Goal: Information Seeking & Learning: Learn about a topic

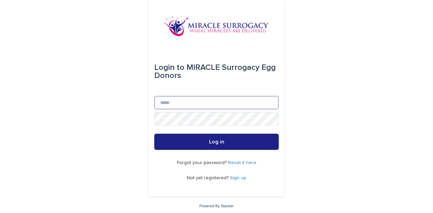
click at [173, 104] on input "Email" at bounding box center [216, 103] width 125 height 14
type input "**********"
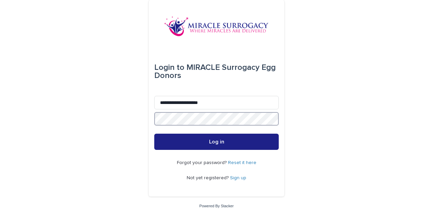
click at [154, 134] on button "Log in" at bounding box center [216, 142] width 125 height 16
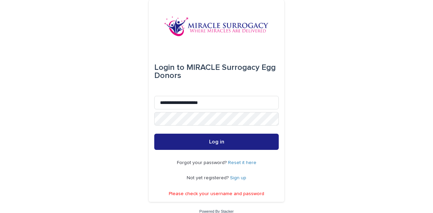
click at [237, 163] on link "Reset it here" at bounding box center [242, 163] width 28 height 5
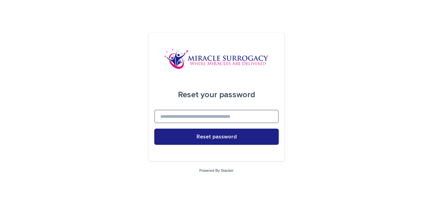
click at [201, 119] on input at bounding box center [216, 117] width 125 height 14
type input "**********"
click at [154, 129] on button "Reset password" at bounding box center [216, 137] width 125 height 16
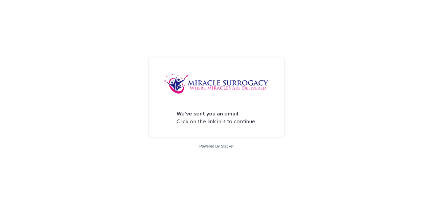
click at [202, 91] on img at bounding box center [216, 84] width 105 height 20
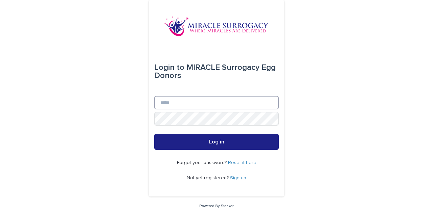
click at [188, 105] on input "Email" at bounding box center [216, 103] width 125 height 14
type input "**********"
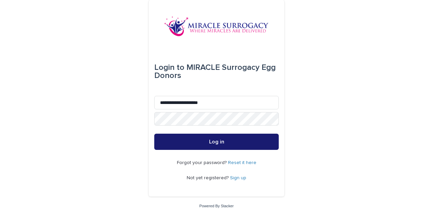
click at [183, 139] on button "Log in" at bounding box center [216, 142] width 125 height 16
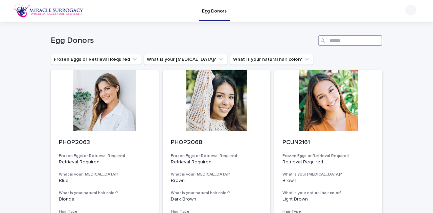
click at [353, 40] on input "Search" at bounding box center [350, 40] width 64 height 11
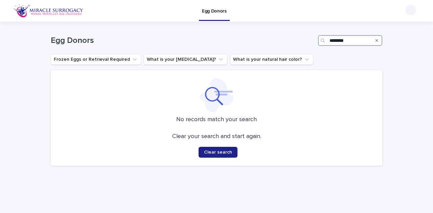
type input "********"
click at [376, 42] on icon "Search" at bounding box center [377, 41] width 3 height 4
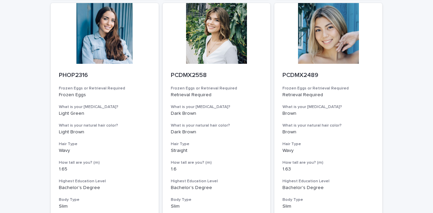
scroll to position [798, 0]
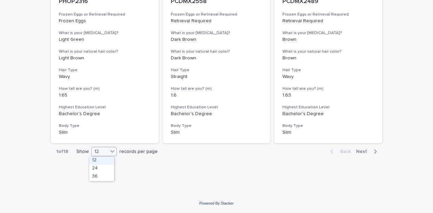
click at [112, 153] on icon at bounding box center [112, 151] width 7 height 7
click at [104, 177] on div "36" at bounding box center [101, 177] width 25 height 8
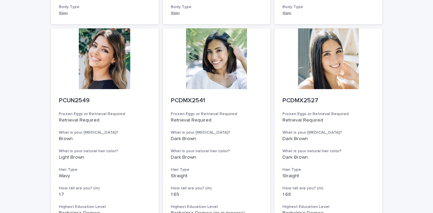
scroll to position [923, 0]
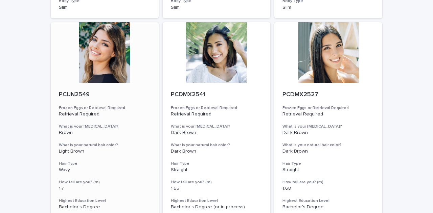
click at [90, 63] on div at bounding box center [105, 52] width 108 height 61
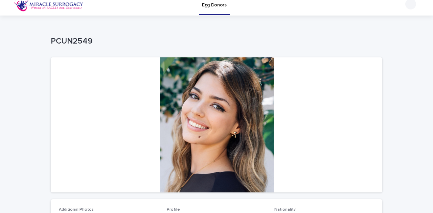
scroll to position [5, 0]
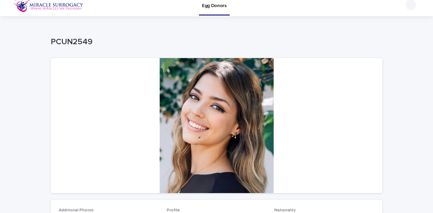
click at [215, 108] on div at bounding box center [217, 125] width 332 height 135
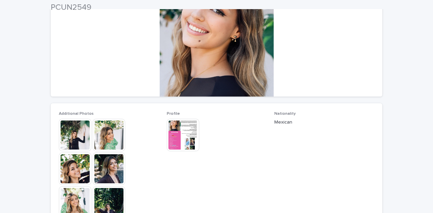
scroll to position [126, 0]
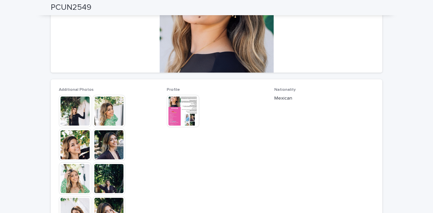
click at [70, 105] on img at bounding box center [75, 111] width 32 height 32
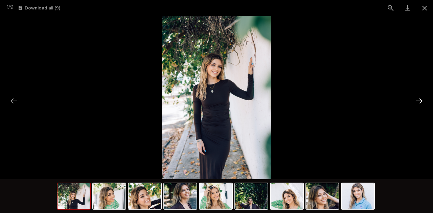
click at [422, 99] on button "Next slide" at bounding box center [419, 100] width 14 height 13
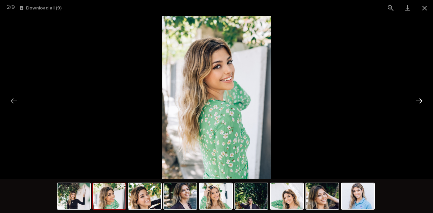
click at [422, 99] on button "Next slide" at bounding box center [419, 100] width 14 height 13
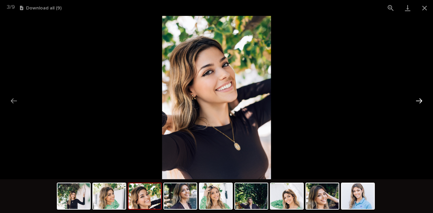
click at [422, 99] on button "Next slide" at bounding box center [419, 100] width 14 height 13
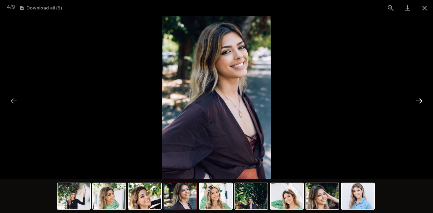
click at [422, 99] on button "Next slide" at bounding box center [419, 100] width 14 height 13
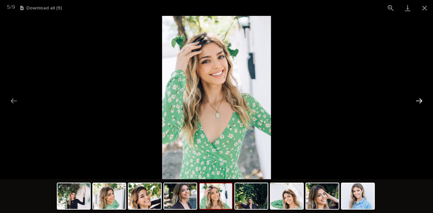
click at [422, 99] on button "Next slide" at bounding box center [419, 100] width 14 height 13
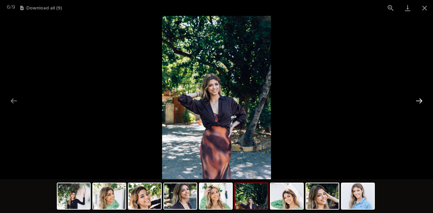
click at [422, 99] on button "Next slide" at bounding box center [419, 100] width 14 height 13
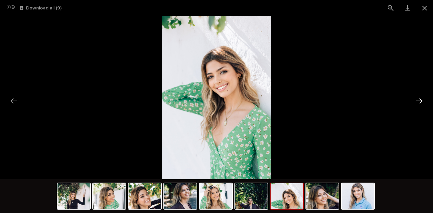
click at [422, 99] on button "Next slide" at bounding box center [419, 100] width 14 height 13
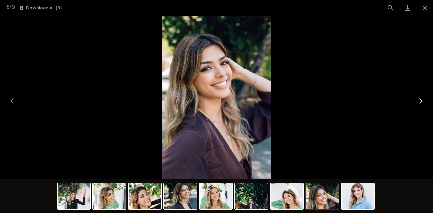
click at [422, 99] on button "Next slide" at bounding box center [419, 100] width 14 height 13
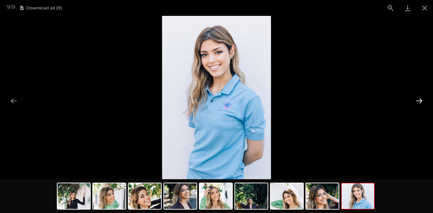
click at [422, 99] on button "Next slide" at bounding box center [419, 100] width 14 height 13
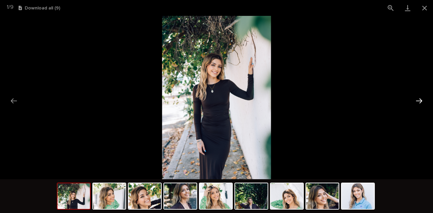
click at [422, 99] on button "Next slide" at bounding box center [419, 100] width 14 height 13
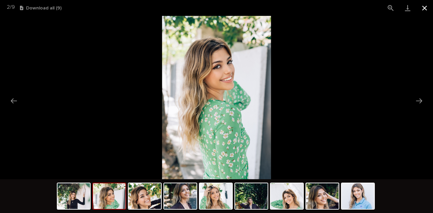
click at [423, 8] on button "Close gallery" at bounding box center [424, 8] width 17 height 16
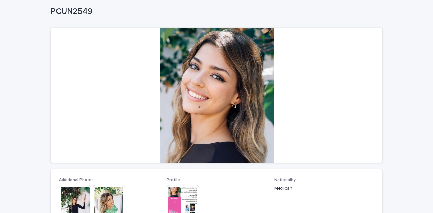
scroll to position [32, 0]
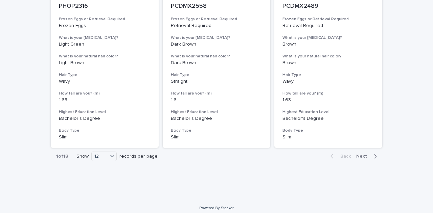
scroll to position [798, 0]
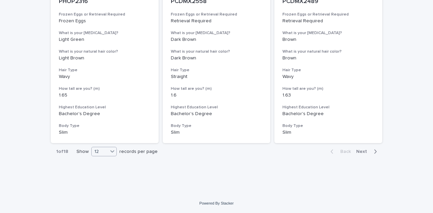
click at [104, 152] on div "12" at bounding box center [100, 152] width 16 height 7
click at [99, 177] on div "36" at bounding box center [101, 177] width 25 height 8
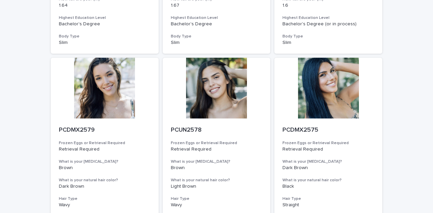
scroll to position [1328, 0]
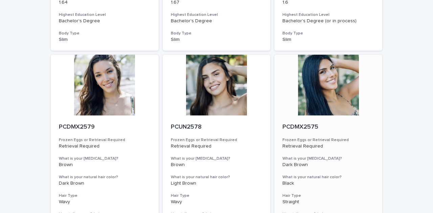
click at [333, 82] on div at bounding box center [328, 85] width 108 height 61
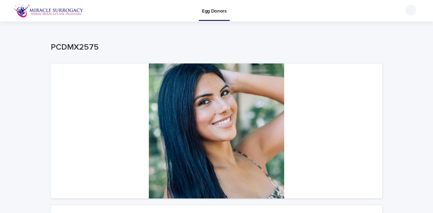
drag, startPoint x: 420, startPoint y: 55, endPoint x: 433, endPoint y: 104, distance: 49.6
click at [433, 104] on div "Egg Donors Loading... Saving… Loading... Saving… PCDMX2575 PCDMX2575 Sorry, the…" at bounding box center [216, 106] width 433 height 213
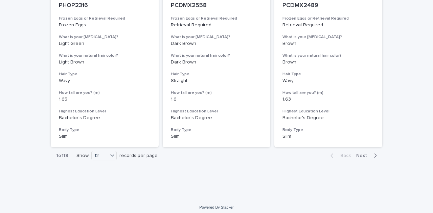
scroll to position [798, 0]
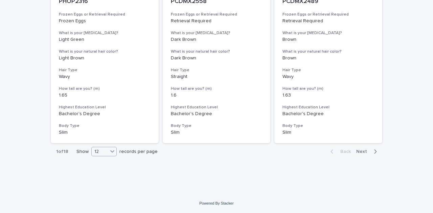
click at [109, 150] on icon at bounding box center [112, 151] width 7 height 7
click at [95, 178] on div "36" at bounding box center [101, 177] width 25 height 8
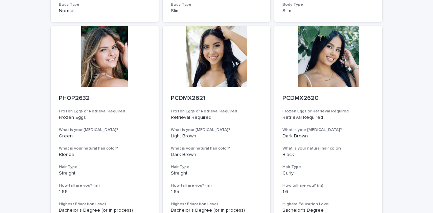
scroll to position [2548, 0]
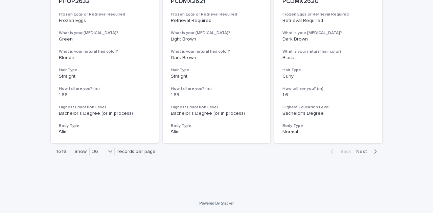
click at [371, 153] on div "button" at bounding box center [374, 152] width 6 height 6
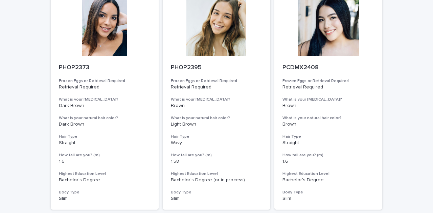
scroll to position [1579, 0]
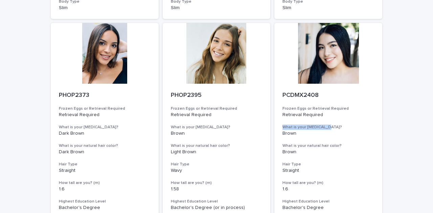
drag, startPoint x: 428, startPoint y: 127, endPoint x: 426, endPoint y: 116, distance: 11.2
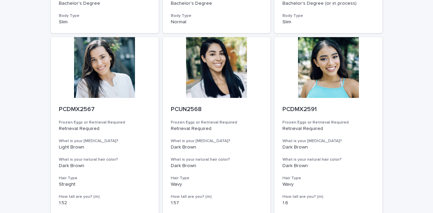
scroll to position [2548, 0]
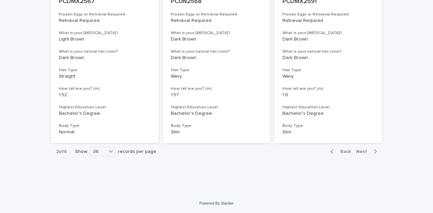
click at [363, 153] on span "Next" at bounding box center [363, 152] width 15 height 5
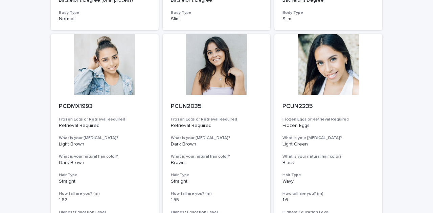
scroll to position [2548, 0]
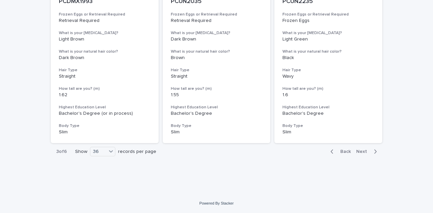
click at [361, 150] on span "Next" at bounding box center [363, 152] width 15 height 5
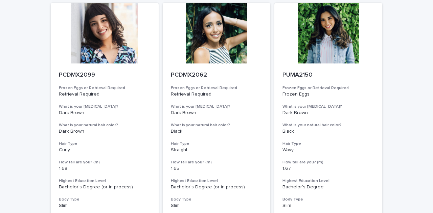
scroll to position [1368, 0]
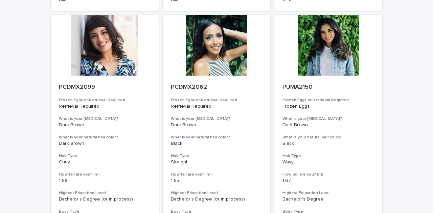
click at [424, 118] on div "Loading... Saving… Loading... Saving… Egg Donors Frozen Eggs or Retrieval Requi…" at bounding box center [216, 13] width 433 height 2721
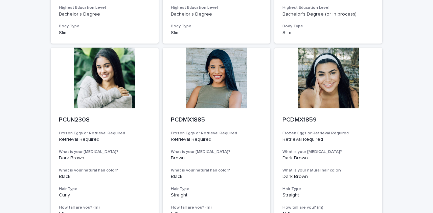
scroll to position [2548, 0]
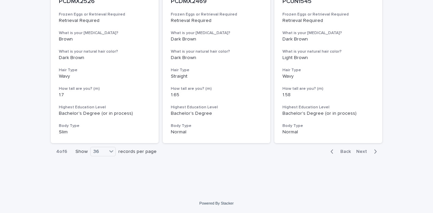
click at [364, 152] on span "Next" at bounding box center [363, 152] width 15 height 5
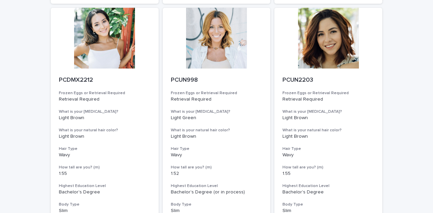
scroll to position [2548, 0]
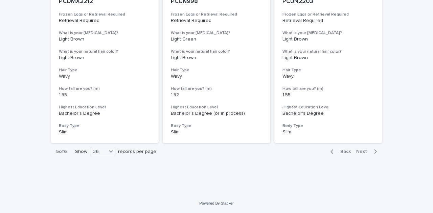
click at [374, 153] on icon "button" at bounding box center [375, 152] width 3 height 6
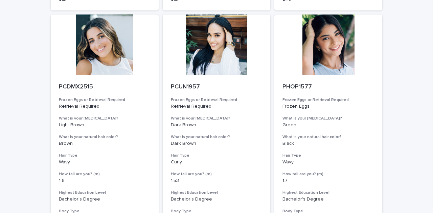
scroll to position [1821, 0]
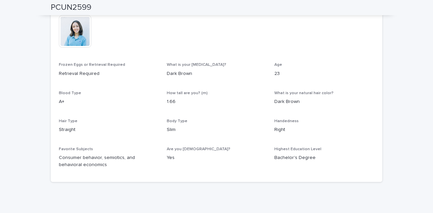
scroll to position [343, 0]
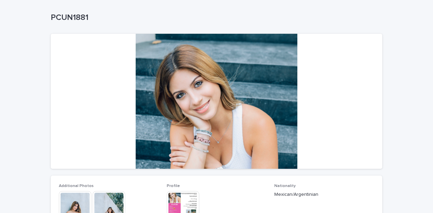
scroll to position [29, 0]
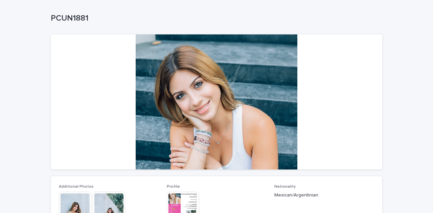
click at [192, 73] on div at bounding box center [217, 102] width 332 height 135
click at [65, 205] on img at bounding box center [75, 208] width 32 height 32
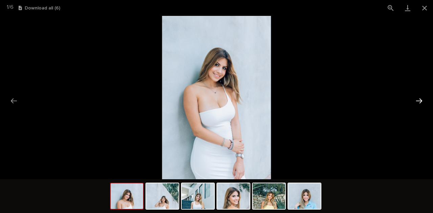
click at [421, 104] on button "Next slide" at bounding box center [419, 100] width 14 height 13
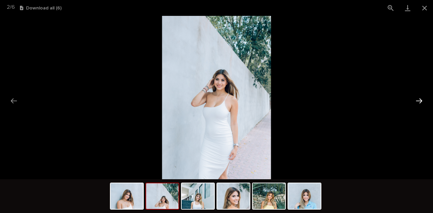
click at [421, 104] on button "Next slide" at bounding box center [419, 100] width 14 height 13
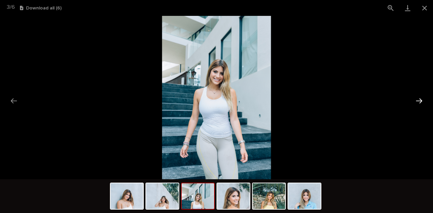
click at [421, 104] on button "Next slide" at bounding box center [419, 100] width 14 height 13
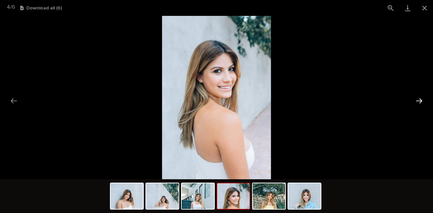
click at [421, 104] on button "Next slide" at bounding box center [419, 100] width 14 height 13
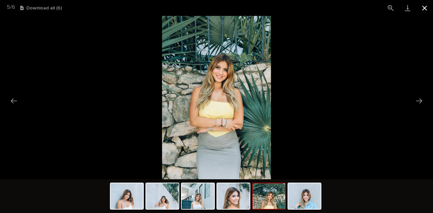
click at [422, 12] on button "Close gallery" at bounding box center [424, 8] width 17 height 16
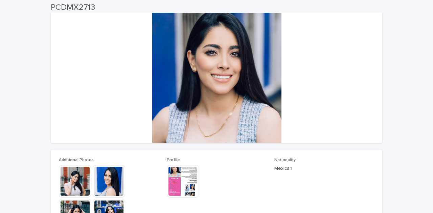
scroll to position [39, 0]
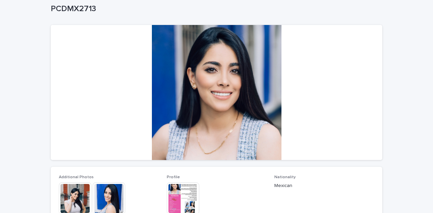
click at [100, 198] on img at bounding box center [109, 199] width 32 height 32
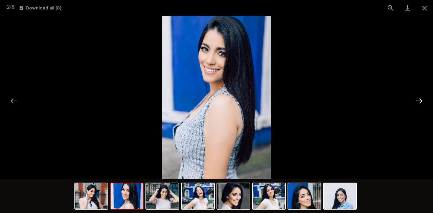
click at [420, 101] on button "Next slide" at bounding box center [419, 100] width 14 height 13
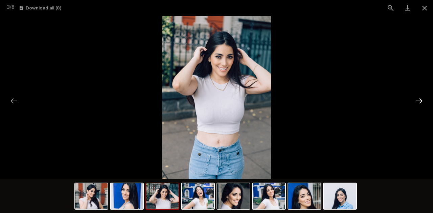
click at [420, 101] on button "Next slide" at bounding box center [419, 100] width 14 height 13
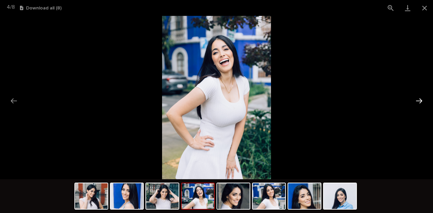
click at [420, 101] on button "Next slide" at bounding box center [419, 100] width 14 height 13
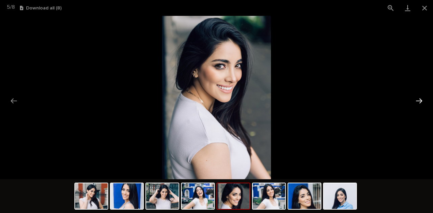
click at [420, 101] on button "Next slide" at bounding box center [419, 100] width 14 height 13
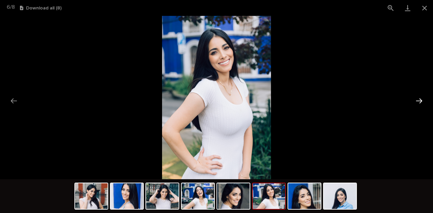
click at [420, 101] on button "Next slide" at bounding box center [419, 100] width 14 height 13
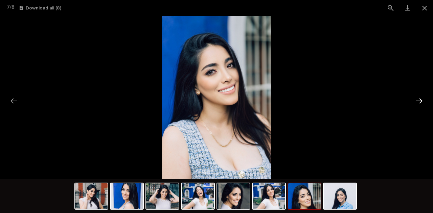
click at [420, 101] on button "Next slide" at bounding box center [419, 100] width 14 height 13
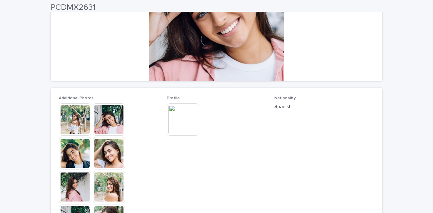
scroll to position [120, 0]
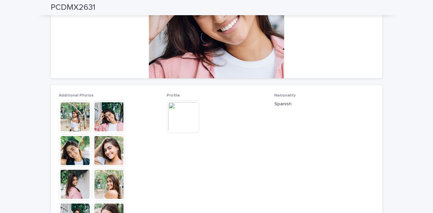
click at [67, 110] on img at bounding box center [75, 117] width 32 height 32
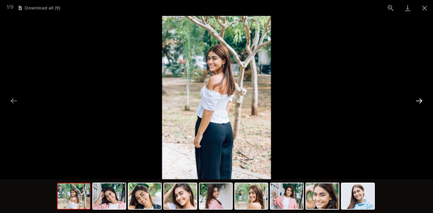
click at [422, 99] on button "Next slide" at bounding box center [419, 100] width 14 height 13
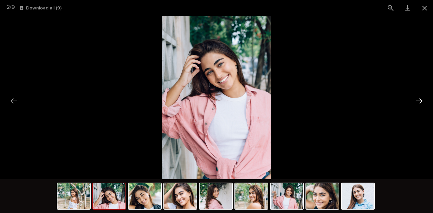
click at [422, 99] on button "Next slide" at bounding box center [419, 100] width 14 height 13
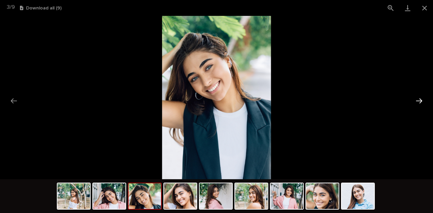
click at [422, 99] on button "Next slide" at bounding box center [419, 100] width 14 height 13
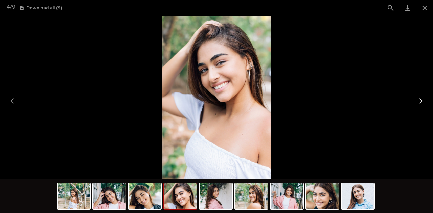
click at [422, 99] on button "Next slide" at bounding box center [419, 100] width 14 height 13
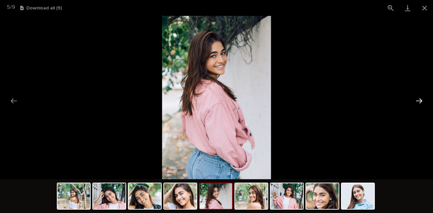
click at [422, 99] on button "Next slide" at bounding box center [419, 100] width 14 height 13
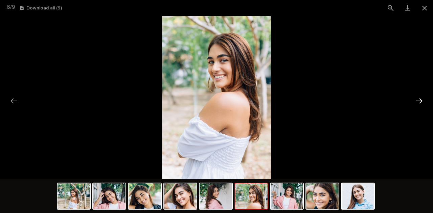
click at [422, 99] on button "Next slide" at bounding box center [419, 100] width 14 height 13
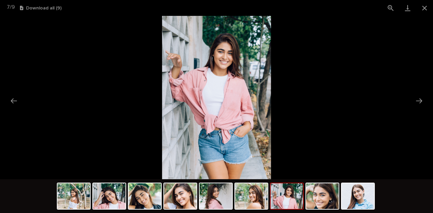
scroll to position [0, 0]
drag, startPoint x: 422, startPoint y: 99, endPoint x: 364, endPoint y: 41, distance: 82.5
click at [364, 41] on picture at bounding box center [216, 98] width 433 height 164
click at [418, 100] on button "Next slide" at bounding box center [419, 100] width 14 height 13
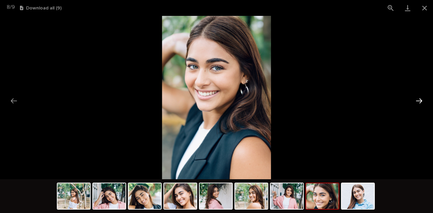
click at [418, 100] on button "Next slide" at bounding box center [419, 100] width 14 height 13
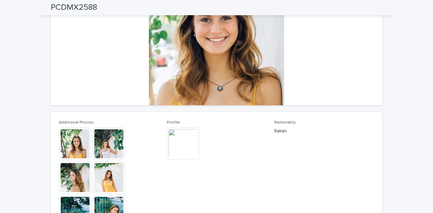
scroll to position [53, 0]
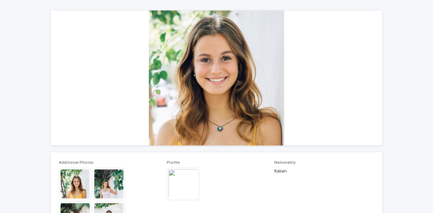
click at [81, 175] on img at bounding box center [75, 184] width 32 height 32
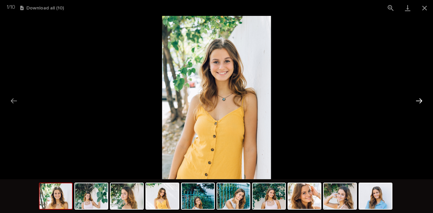
click at [418, 100] on button "Next slide" at bounding box center [419, 100] width 14 height 13
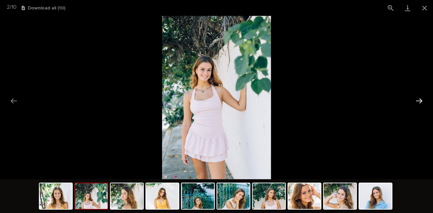
click at [418, 100] on button "Next slide" at bounding box center [419, 100] width 14 height 13
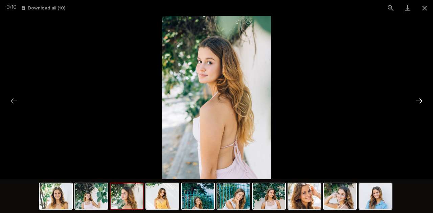
click at [418, 100] on button "Next slide" at bounding box center [419, 100] width 14 height 13
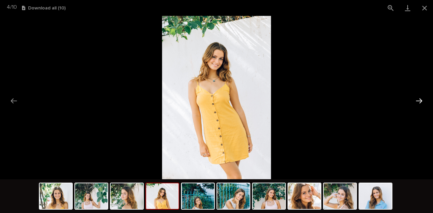
click at [418, 100] on button "Next slide" at bounding box center [419, 100] width 14 height 13
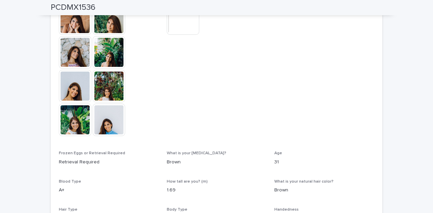
scroll to position [18, 0]
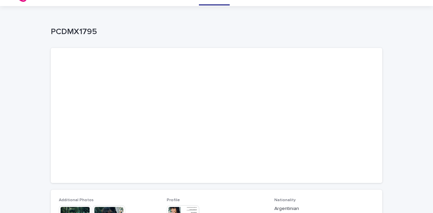
scroll to position [77, 0]
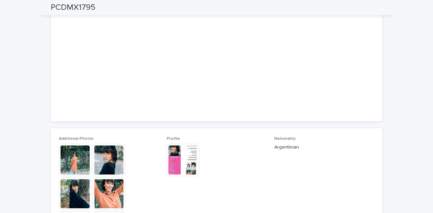
click at [103, 158] on img at bounding box center [109, 160] width 32 height 32
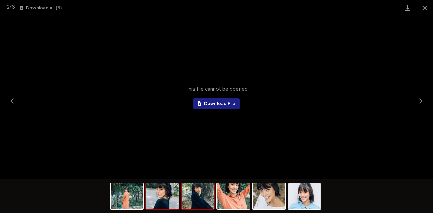
click at [198, 194] on img at bounding box center [198, 197] width 32 height 26
click at [170, 197] on img at bounding box center [162, 197] width 32 height 26
click at [211, 103] on span "Download File" at bounding box center [219, 104] width 31 height 5
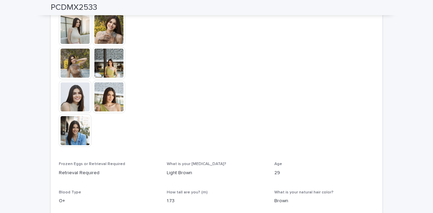
scroll to position [238, 0]
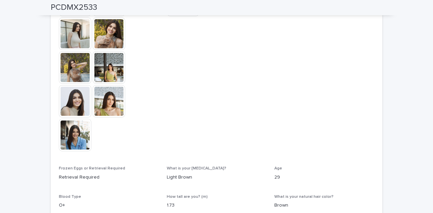
click at [76, 96] on img at bounding box center [75, 101] width 32 height 32
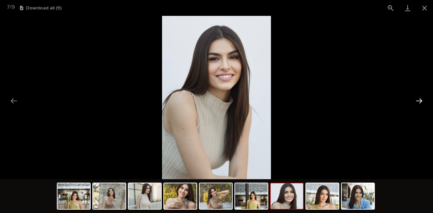
click at [420, 103] on button "Next slide" at bounding box center [419, 100] width 14 height 13
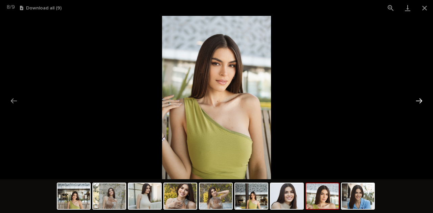
click at [420, 103] on button "Next slide" at bounding box center [419, 100] width 14 height 13
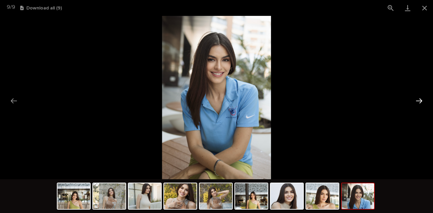
click at [420, 103] on button "Next slide" at bounding box center [419, 100] width 14 height 13
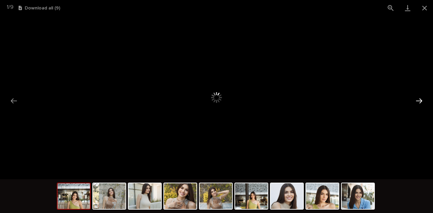
click at [418, 101] on button "Next slide" at bounding box center [419, 100] width 14 height 13
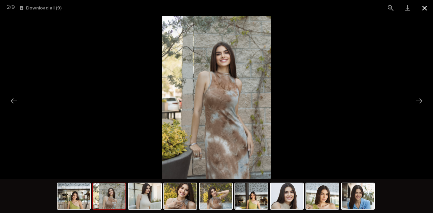
click at [424, 7] on button "Close gallery" at bounding box center [424, 8] width 17 height 16
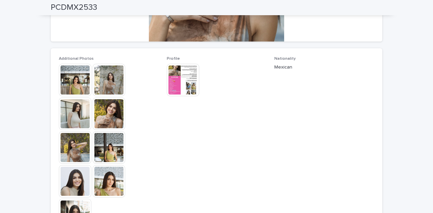
scroll to position [155, 0]
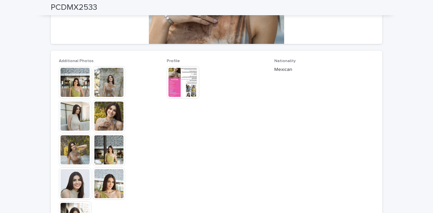
click at [193, 88] on img at bounding box center [183, 82] width 32 height 32
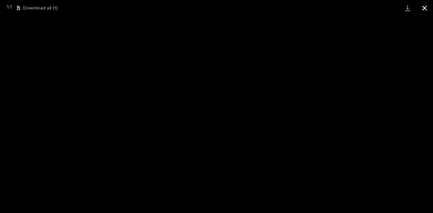
click at [428, 7] on button "Close gallery" at bounding box center [424, 8] width 17 height 16
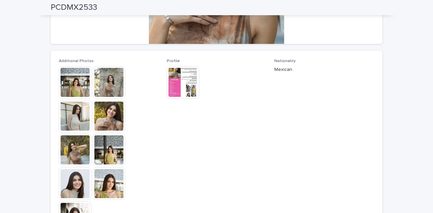
click at [107, 87] on img at bounding box center [109, 82] width 32 height 32
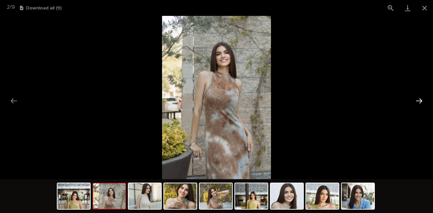
click at [420, 100] on button "Next slide" at bounding box center [419, 100] width 14 height 13
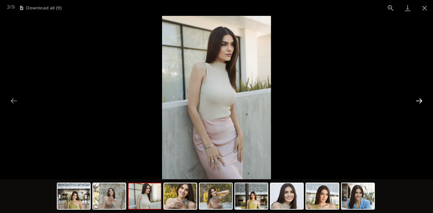
click at [420, 100] on button "Next slide" at bounding box center [419, 100] width 14 height 13
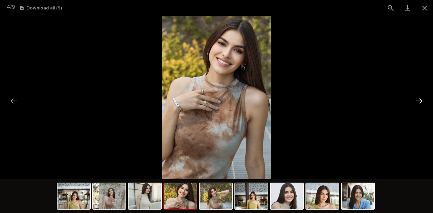
click at [420, 100] on button "Next slide" at bounding box center [419, 100] width 14 height 13
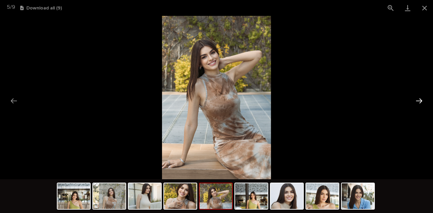
click at [420, 100] on button "Next slide" at bounding box center [419, 100] width 14 height 13
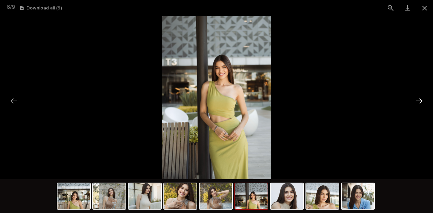
click at [420, 100] on button "Next slide" at bounding box center [419, 100] width 14 height 13
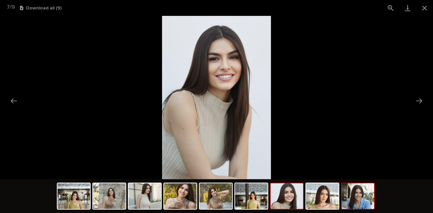
click at [362, 199] on img at bounding box center [358, 197] width 32 height 26
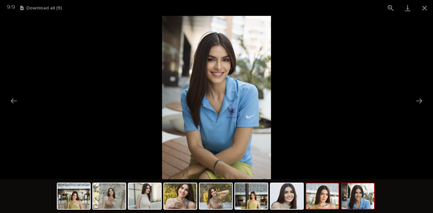
click at [319, 196] on img at bounding box center [322, 197] width 32 height 26
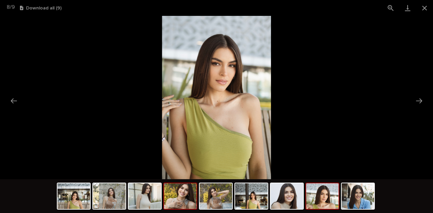
click at [188, 201] on img at bounding box center [180, 197] width 32 height 26
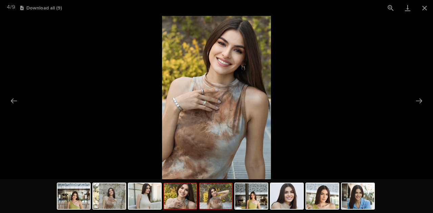
click at [211, 202] on img at bounding box center [216, 197] width 32 height 26
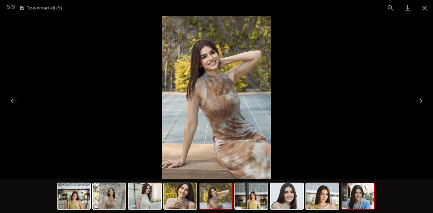
click at [359, 195] on img at bounding box center [358, 197] width 32 height 26
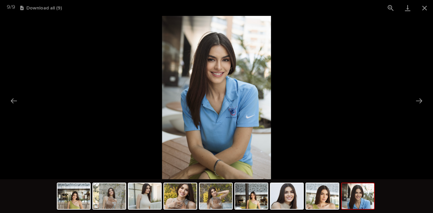
click at [359, 195] on img at bounding box center [358, 197] width 32 height 26
click at [311, 197] on img at bounding box center [322, 197] width 32 height 26
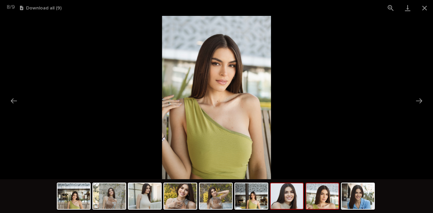
click at [290, 201] on img at bounding box center [287, 197] width 32 height 26
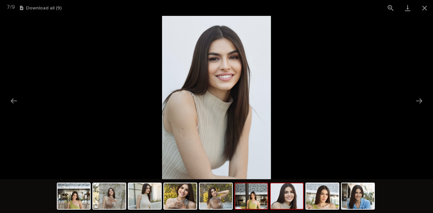
click at [257, 200] on img at bounding box center [251, 197] width 32 height 26
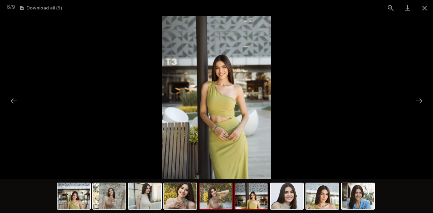
click at [208, 194] on img at bounding box center [216, 197] width 32 height 26
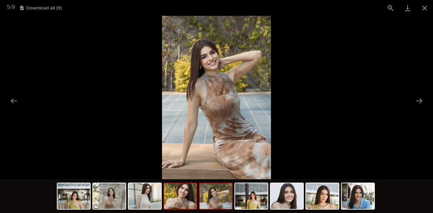
click at [183, 199] on img at bounding box center [180, 197] width 32 height 26
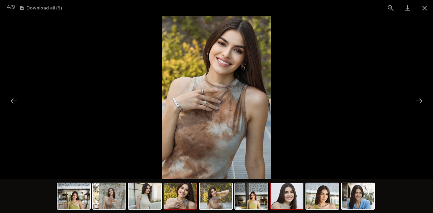
click at [283, 197] on img at bounding box center [287, 197] width 32 height 26
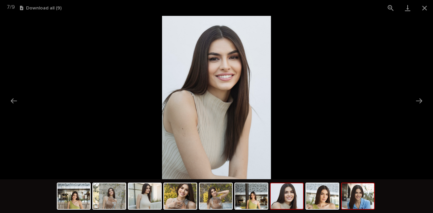
click at [351, 202] on img at bounding box center [358, 197] width 32 height 26
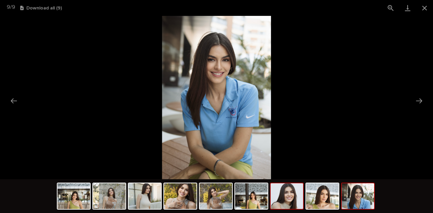
click at [292, 201] on img at bounding box center [287, 197] width 32 height 26
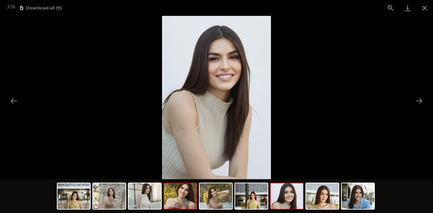
click at [183, 199] on img at bounding box center [180, 197] width 32 height 26
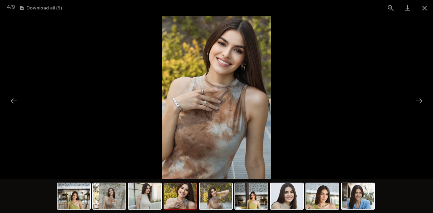
scroll to position [0, 0]
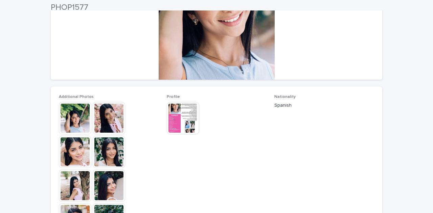
scroll to position [124, 0]
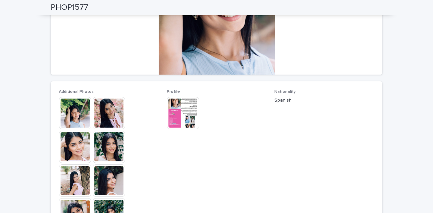
click at [77, 111] on img at bounding box center [75, 113] width 32 height 32
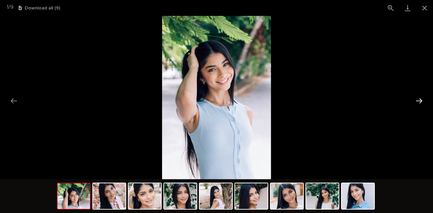
click at [420, 102] on button "Next slide" at bounding box center [419, 100] width 14 height 13
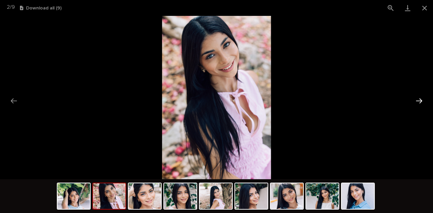
click at [420, 102] on button "Next slide" at bounding box center [419, 100] width 14 height 13
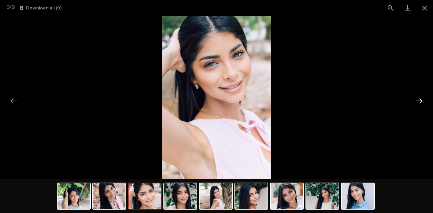
click at [420, 102] on button "Next slide" at bounding box center [419, 100] width 14 height 13
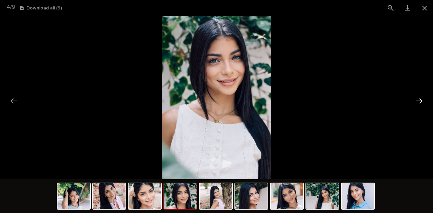
click at [420, 102] on button "Next slide" at bounding box center [419, 100] width 14 height 13
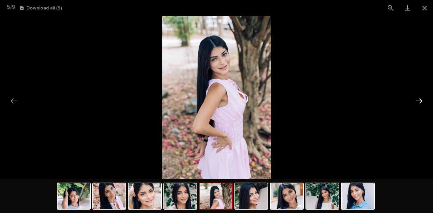
click at [420, 102] on button "Next slide" at bounding box center [419, 100] width 14 height 13
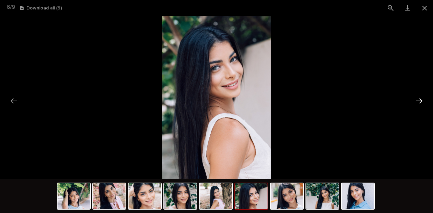
click at [420, 102] on button "Next slide" at bounding box center [419, 100] width 14 height 13
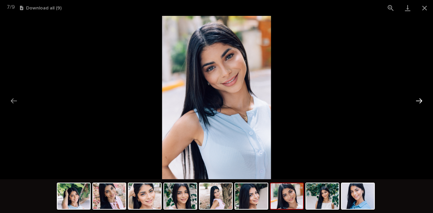
click at [420, 102] on button "Next slide" at bounding box center [419, 100] width 14 height 13
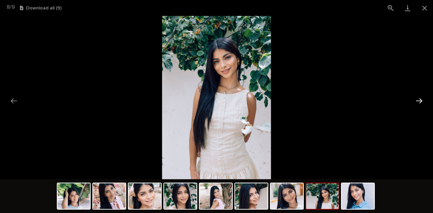
click at [420, 102] on button "Next slide" at bounding box center [419, 100] width 14 height 13
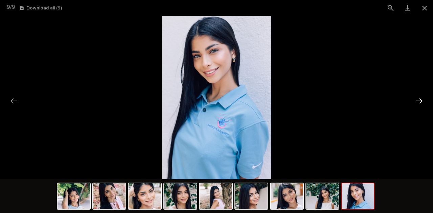
click at [420, 102] on button "Next slide" at bounding box center [419, 100] width 14 height 13
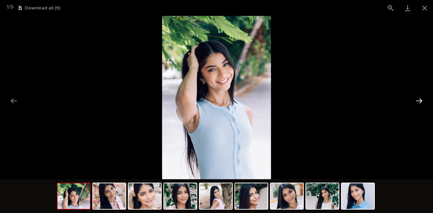
click at [420, 102] on button "Next slide" at bounding box center [419, 100] width 14 height 13
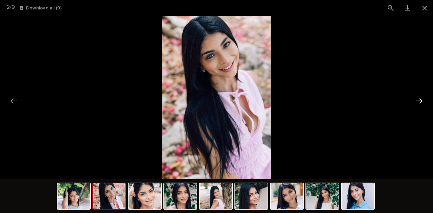
click at [420, 102] on button "Next slide" at bounding box center [419, 100] width 14 height 13
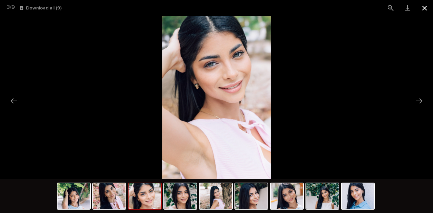
click at [421, 10] on button "Close gallery" at bounding box center [424, 8] width 17 height 16
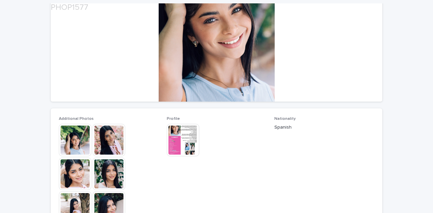
scroll to position [99, 0]
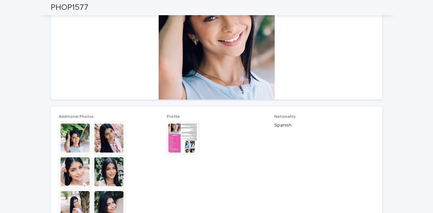
click at [187, 136] on img at bounding box center [183, 138] width 32 height 32
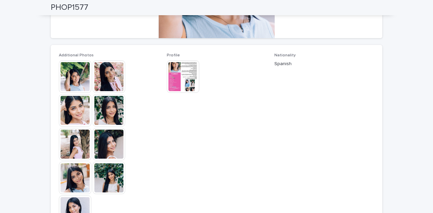
scroll to position [159, 0]
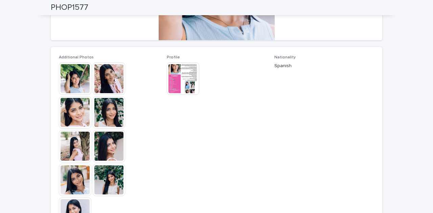
click at [76, 77] on img at bounding box center [75, 79] width 32 height 32
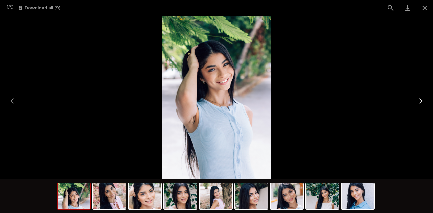
click at [421, 101] on button "Next slide" at bounding box center [419, 100] width 14 height 13
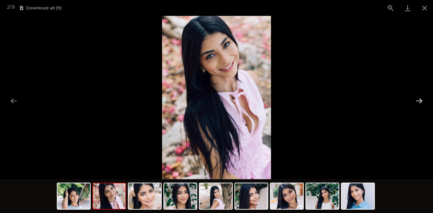
click at [421, 101] on button "Next slide" at bounding box center [419, 100] width 14 height 13
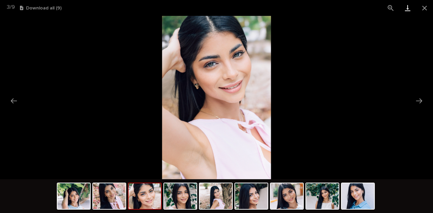
click at [406, 8] on link "Download" at bounding box center [407, 8] width 17 height 16
click at [76, 198] on img at bounding box center [74, 197] width 32 height 26
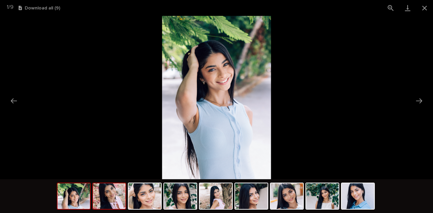
click at [104, 197] on img at bounding box center [109, 197] width 32 height 26
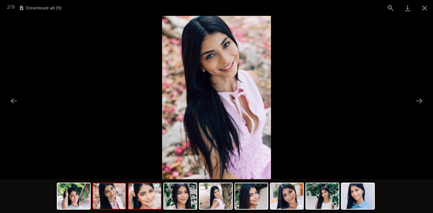
click at [132, 194] on img at bounding box center [145, 197] width 32 height 26
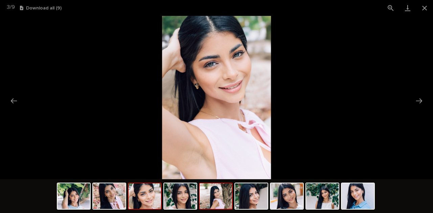
click at [213, 188] on img at bounding box center [216, 197] width 32 height 26
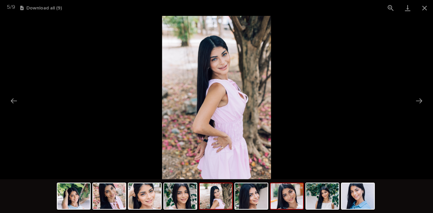
click at [277, 199] on img at bounding box center [287, 197] width 32 height 26
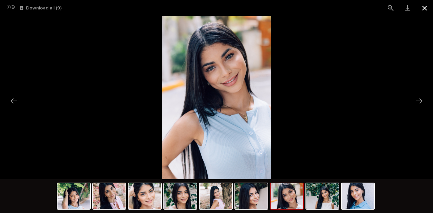
click at [422, 10] on button "Close gallery" at bounding box center [424, 8] width 17 height 16
